Goal: Task Accomplishment & Management: Manage account settings

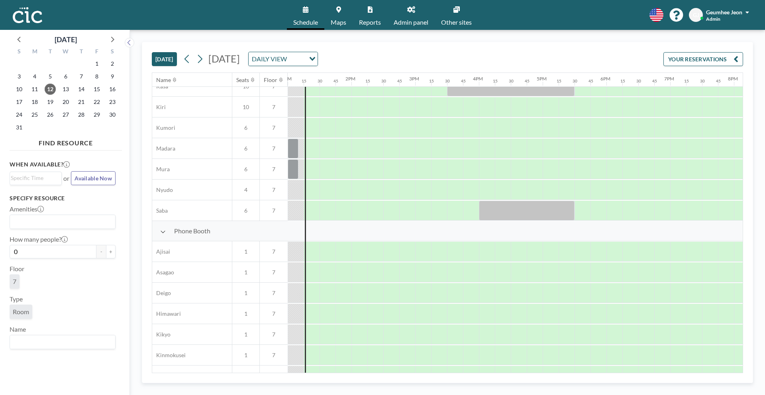
scroll to position [5, 829]
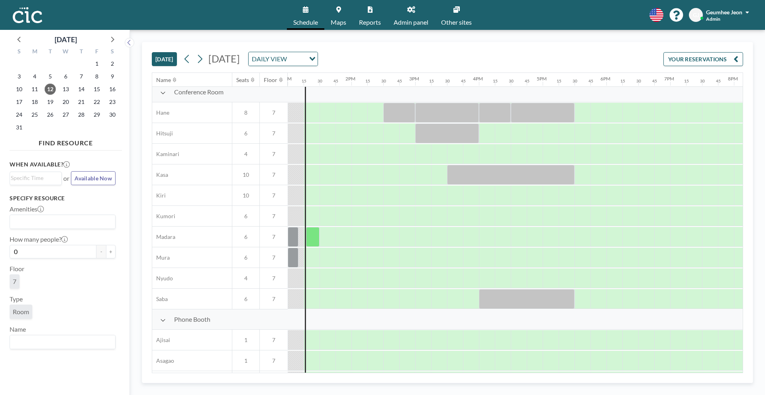
click at [378, 15] on link "Reports" at bounding box center [370, 15] width 35 height 30
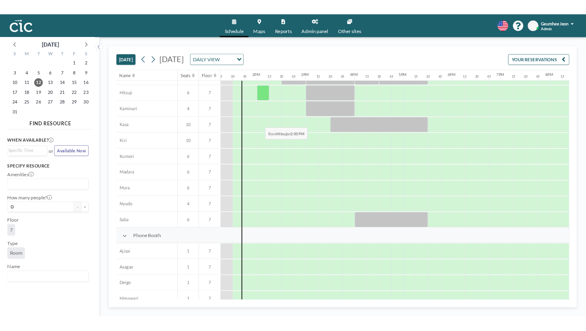
scroll to position [0, 845]
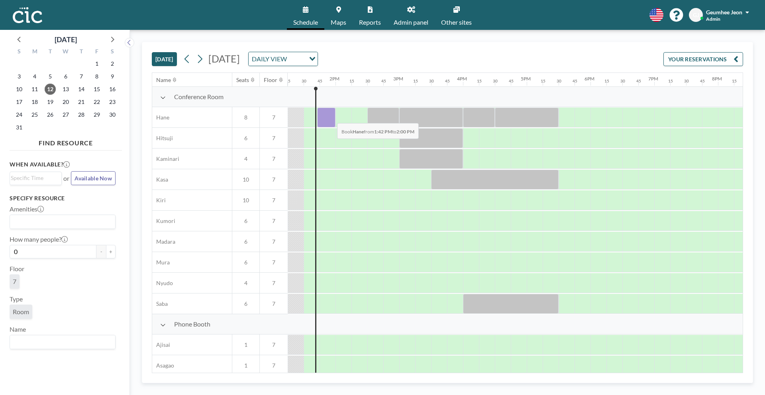
drag, startPoint x: 318, startPoint y: 116, endPoint x: 331, endPoint y: 117, distance: 13.6
click at [331, 117] on div at bounding box center [326, 118] width 19 height 20
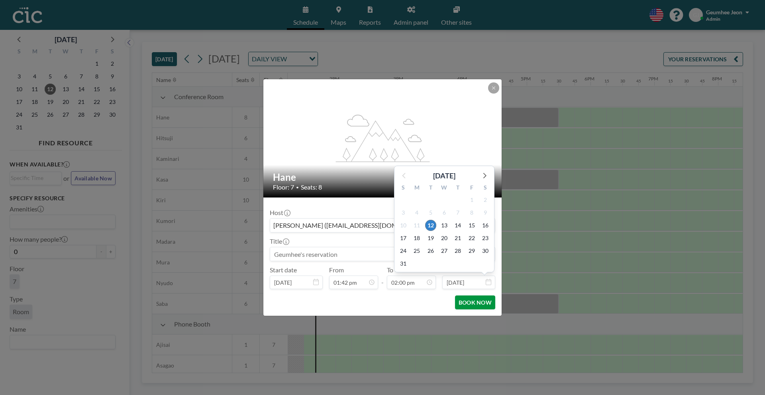
click at [472, 297] on button "BOOK NOW" at bounding box center [475, 303] width 40 height 14
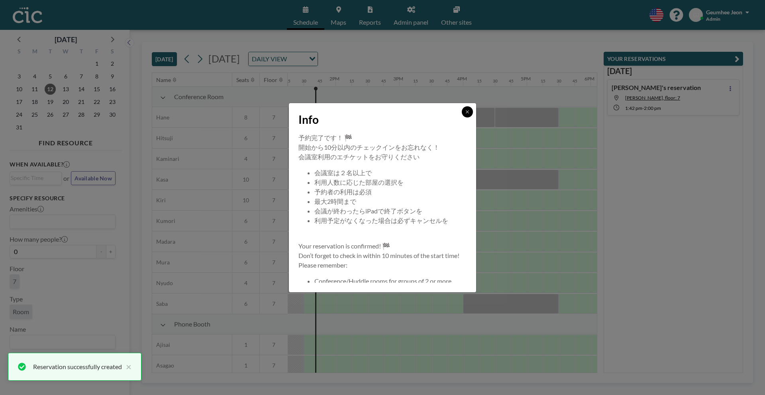
click at [463, 116] on button at bounding box center [467, 111] width 11 height 11
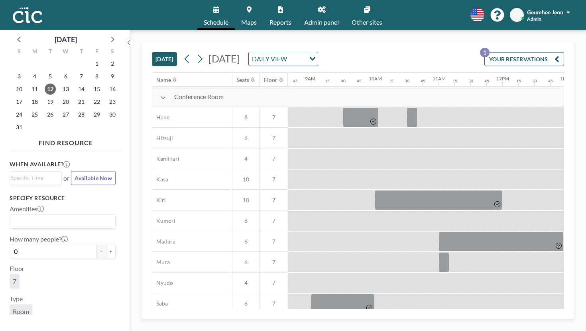
scroll to position [0, 569]
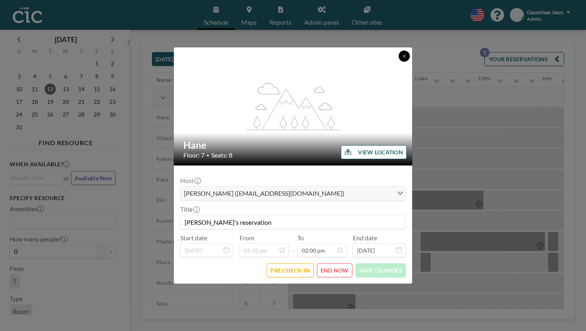
click at [402, 59] on icon at bounding box center [404, 56] width 5 height 5
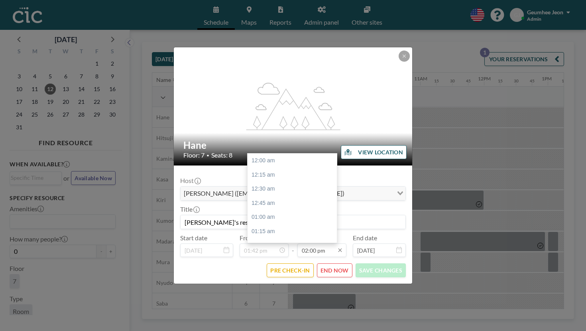
scroll to position [712, 0]
click at [272, 250] on div "02:15 pm" at bounding box center [291, 257] width 89 height 14
type input "02:15 pm"
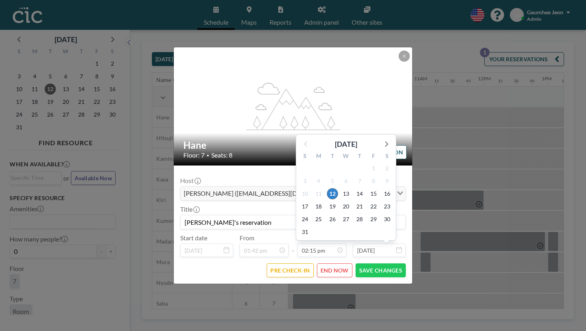
scroll to position [725, 0]
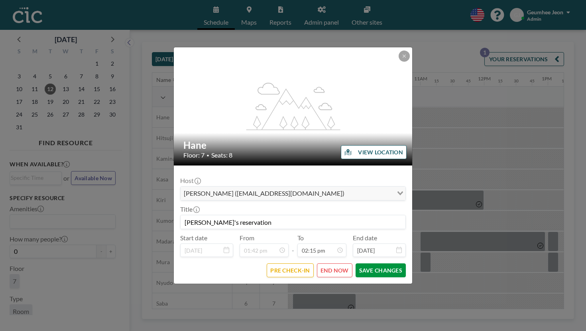
click at [360, 264] on button "SAVE CHANGES" at bounding box center [380, 271] width 50 height 14
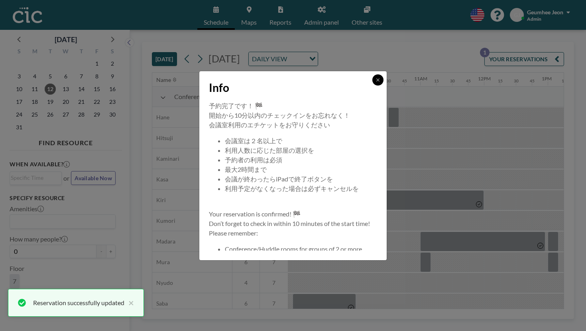
click at [372, 86] on button at bounding box center [377, 79] width 11 height 11
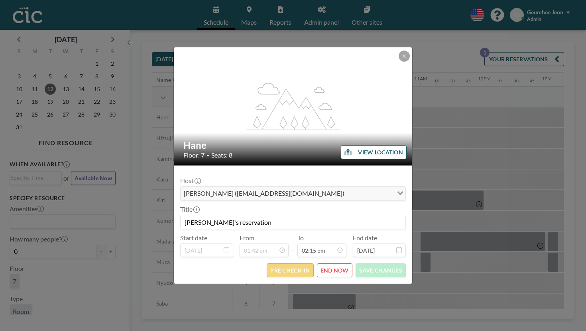
click at [295, 264] on button "PRE CHECK-IN" at bounding box center [290, 271] width 47 height 14
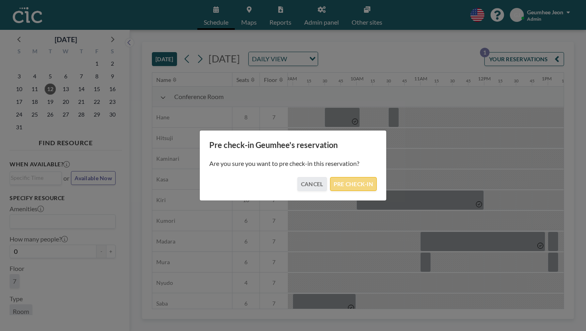
click at [342, 177] on button "PRE CHECK-IN" at bounding box center [353, 184] width 47 height 14
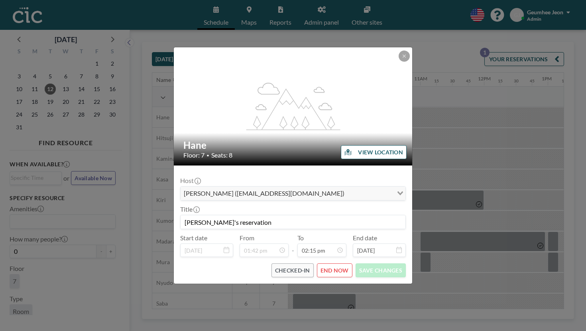
click at [324, 264] on button "END NOW" at bounding box center [334, 271] width 35 height 14
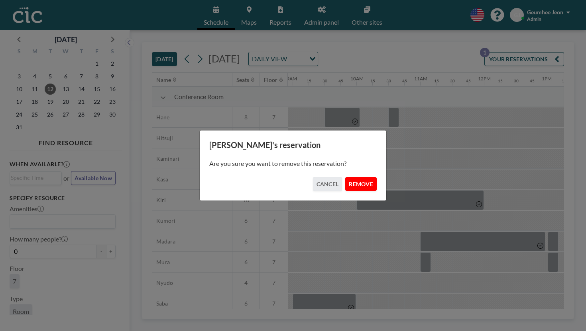
click at [347, 177] on button "REMOVE" at bounding box center [360, 184] width 31 height 14
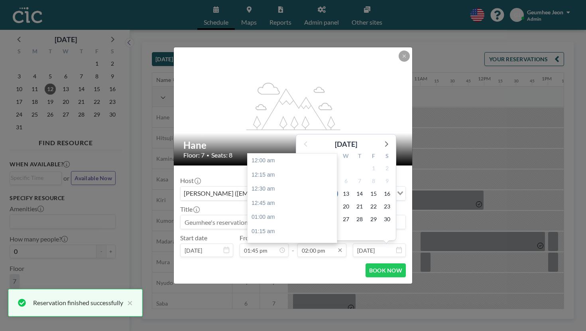
scroll to position [712, 0]
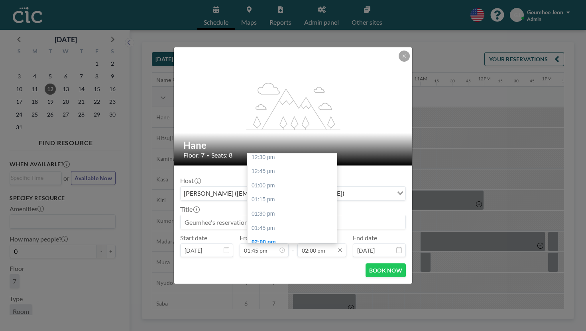
click at [319, 244] on input "02:00 pm" at bounding box center [321, 251] width 49 height 14
click at [305, 250] on div "02:15 pm" at bounding box center [291, 257] width 89 height 14
type input "02:15 pm"
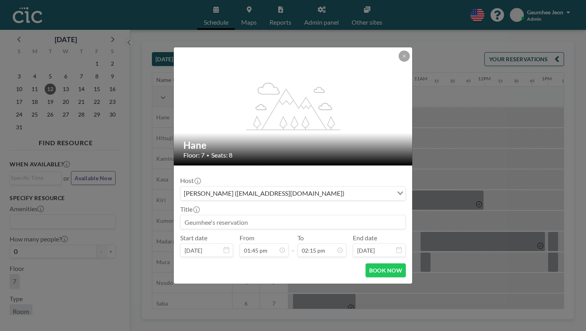
scroll to position [725, 0]
click at [365, 264] on button "BOOK NOW" at bounding box center [385, 271] width 40 height 14
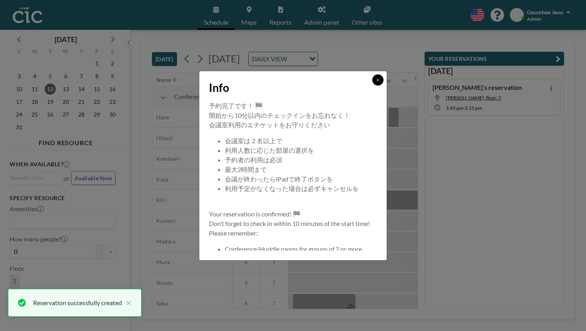
click at [372, 86] on button at bounding box center [377, 79] width 11 height 11
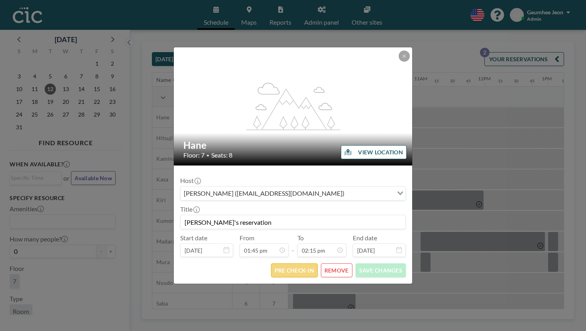
click at [307, 264] on button "PRE CHECK-IN" at bounding box center [294, 271] width 47 height 14
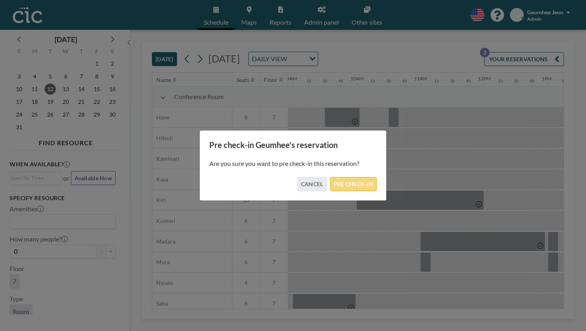
click at [351, 182] on button "PRE CHECK-IN" at bounding box center [353, 184] width 47 height 14
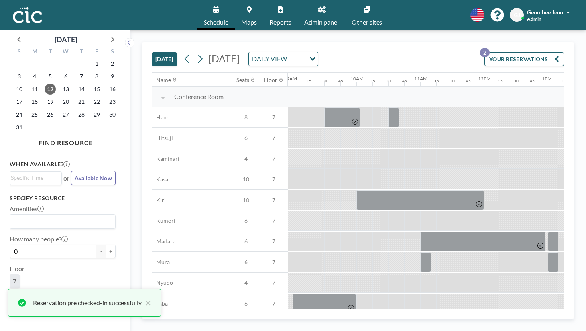
click at [524, 52] on button "YOUR RESERVATIONS 2" at bounding box center [524, 59] width 80 height 14
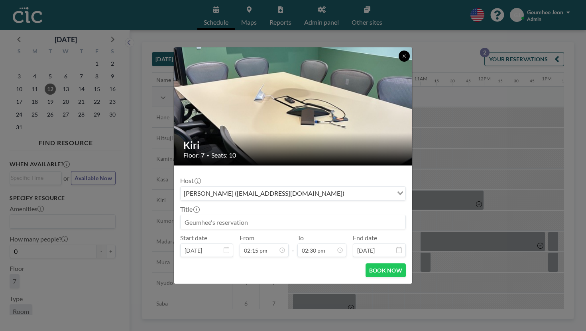
click at [402, 59] on icon at bounding box center [404, 56] width 5 height 5
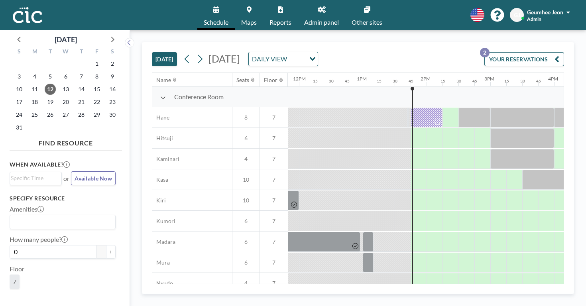
scroll to position [0, 757]
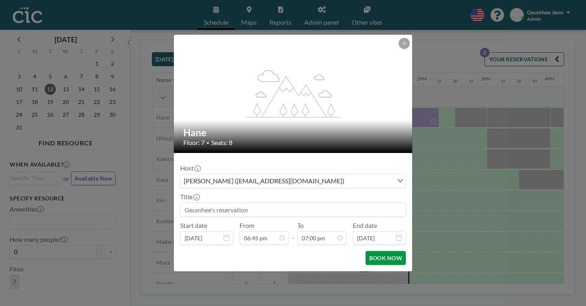
click at [365, 251] on button "BOOK NOW" at bounding box center [385, 258] width 40 height 14
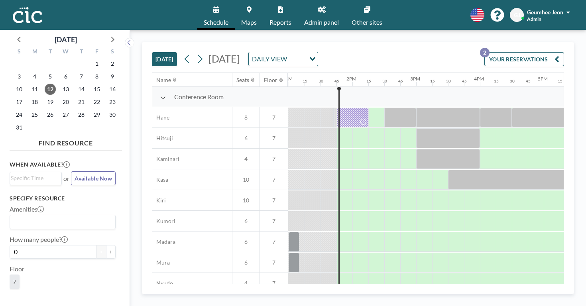
scroll to position [0, 848]
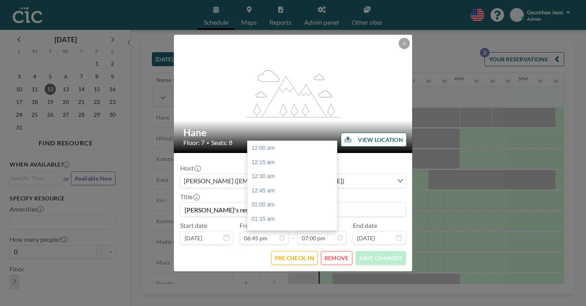
scroll to position [966, 0]
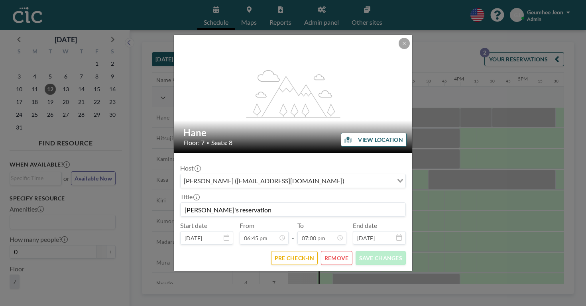
click at [326, 251] on button "REMOVE" at bounding box center [336, 258] width 31 height 14
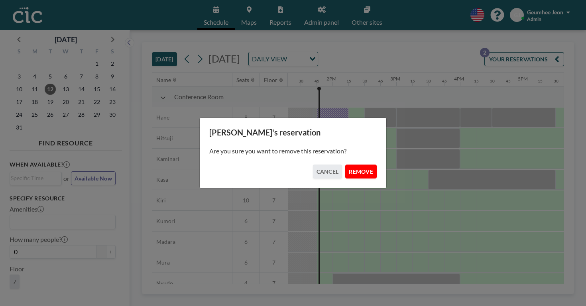
click at [345, 167] on button "REMOVE" at bounding box center [360, 172] width 31 height 14
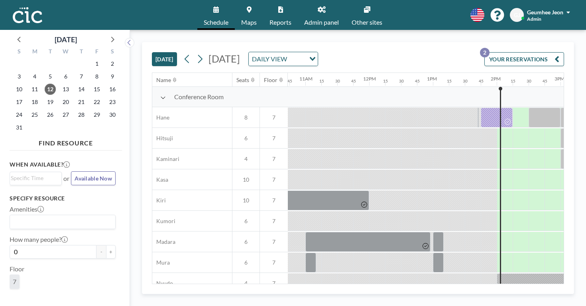
scroll to position [0, 686]
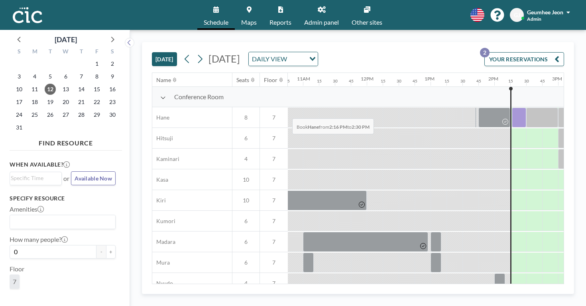
click at [512, 108] on div at bounding box center [519, 118] width 14 height 20
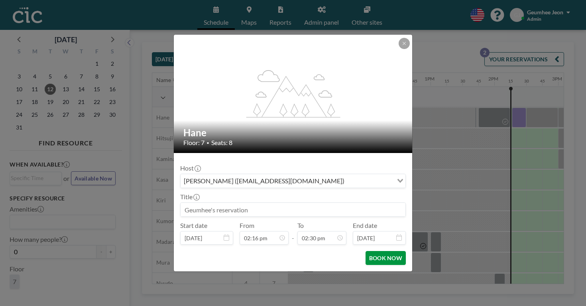
click at [376, 251] on button "BOOK NOW" at bounding box center [385, 258] width 40 height 14
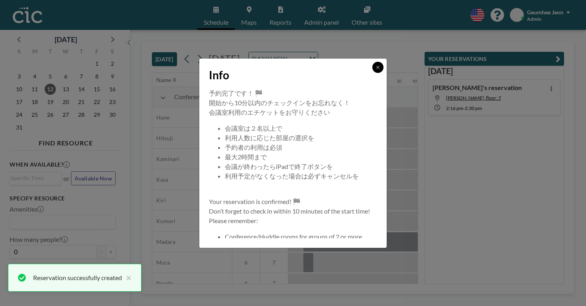
click at [372, 73] on button at bounding box center [377, 67] width 11 height 11
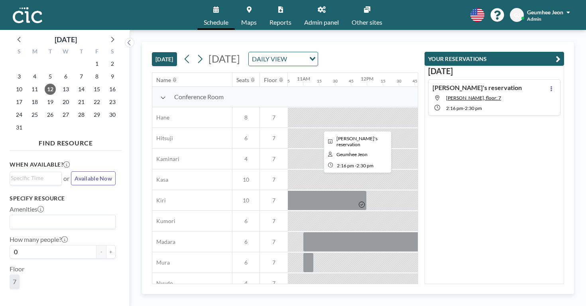
click at [511, 108] on div at bounding box center [518, 118] width 15 height 20
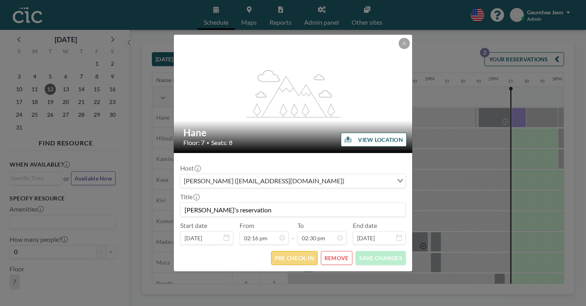
click at [290, 251] on button "PRE CHECK-IN" at bounding box center [294, 258] width 47 height 14
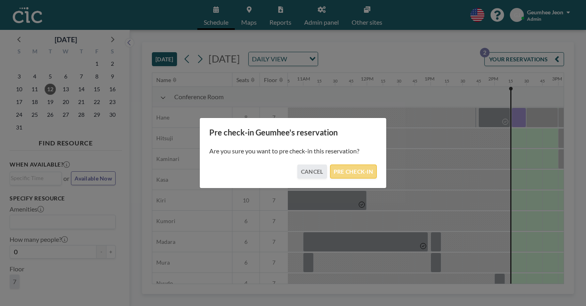
click at [339, 169] on button "PRE CHECK-IN" at bounding box center [353, 172] width 47 height 14
